Goal: Navigation & Orientation: Find specific page/section

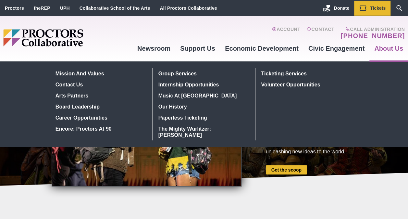
click at [382, 47] on link "About Us" at bounding box center [389, 49] width 39 height 18
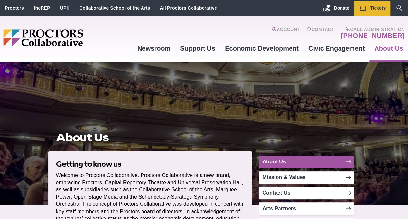
click at [338, 164] on link "About Us" at bounding box center [306, 162] width 95 height 12
click at [346, 161] on icon at bounding box center [348, 161] width 5 height 5
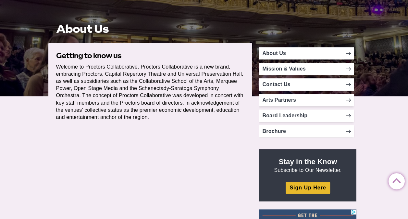
scroll to position [100, 0]
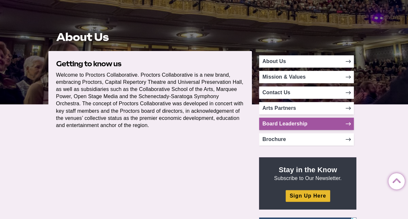
click at [343, 124] on link "Board Leadership" at bounding box center [306, 124] width 95 height 12
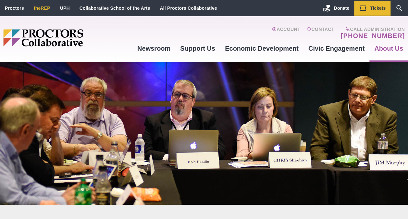
click at [38, 6] on link "theREP" at bounding box center [42, 8] width 17 height 5
